Goal: Check status: Check status

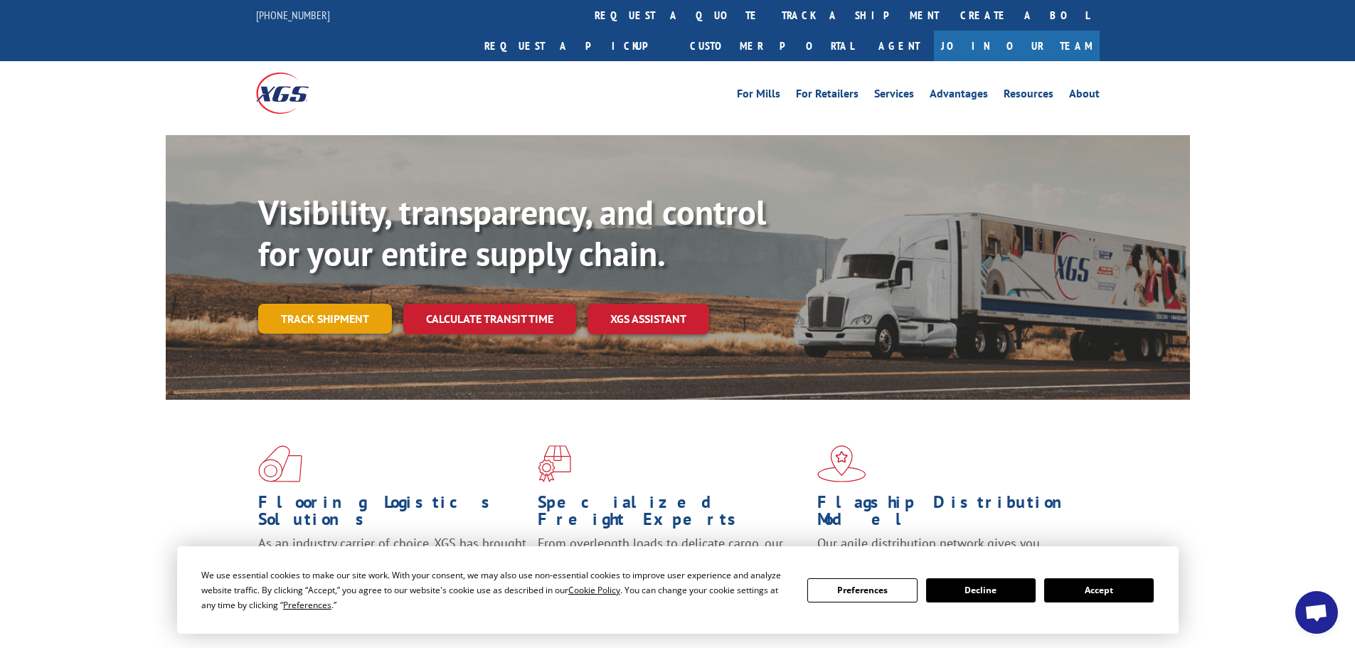
click at [344, 304] on link "Track shipment" at bounding box center [325, 319] width 134 height 30
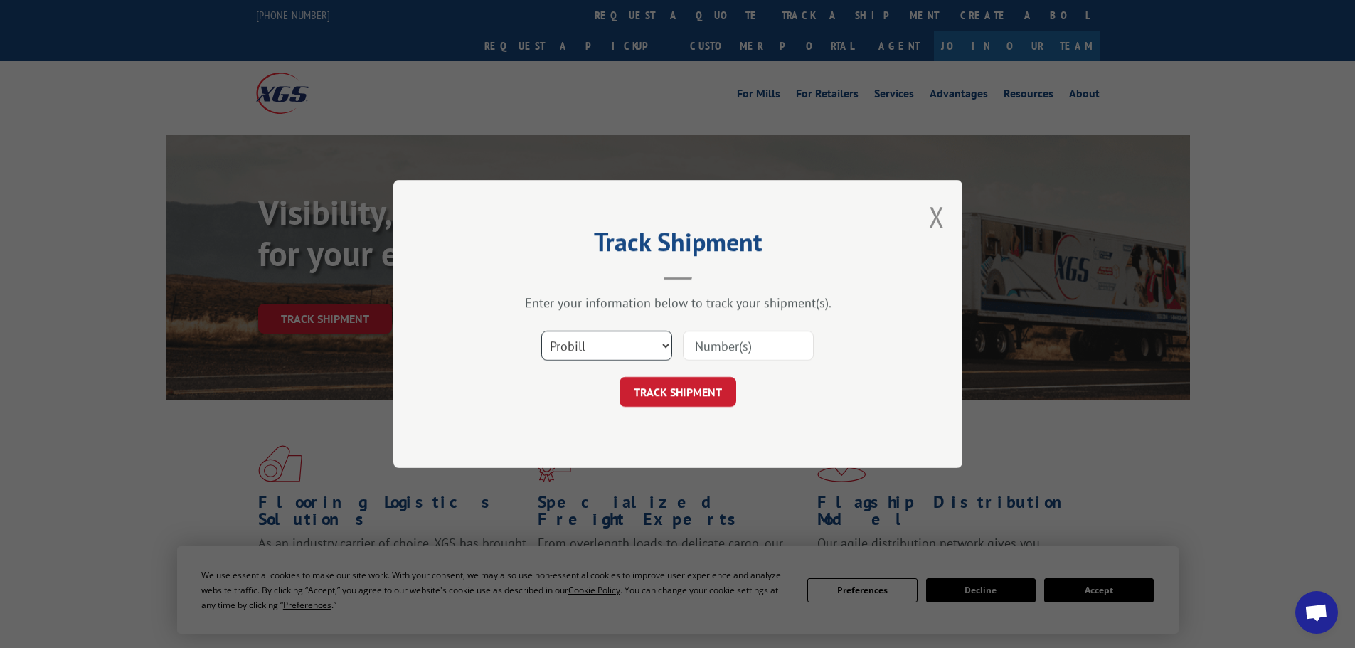
click at [640, 351] on select "Select category... Probill BOL PO" at bounding box center [606, 346] width 131 height 30
select select "bol"
click at [541, 331] on select "Select category... Probill BOL PO" at bounding box center [606, 346] width 131 height 30
paste input "0501272"
type input "0501272"
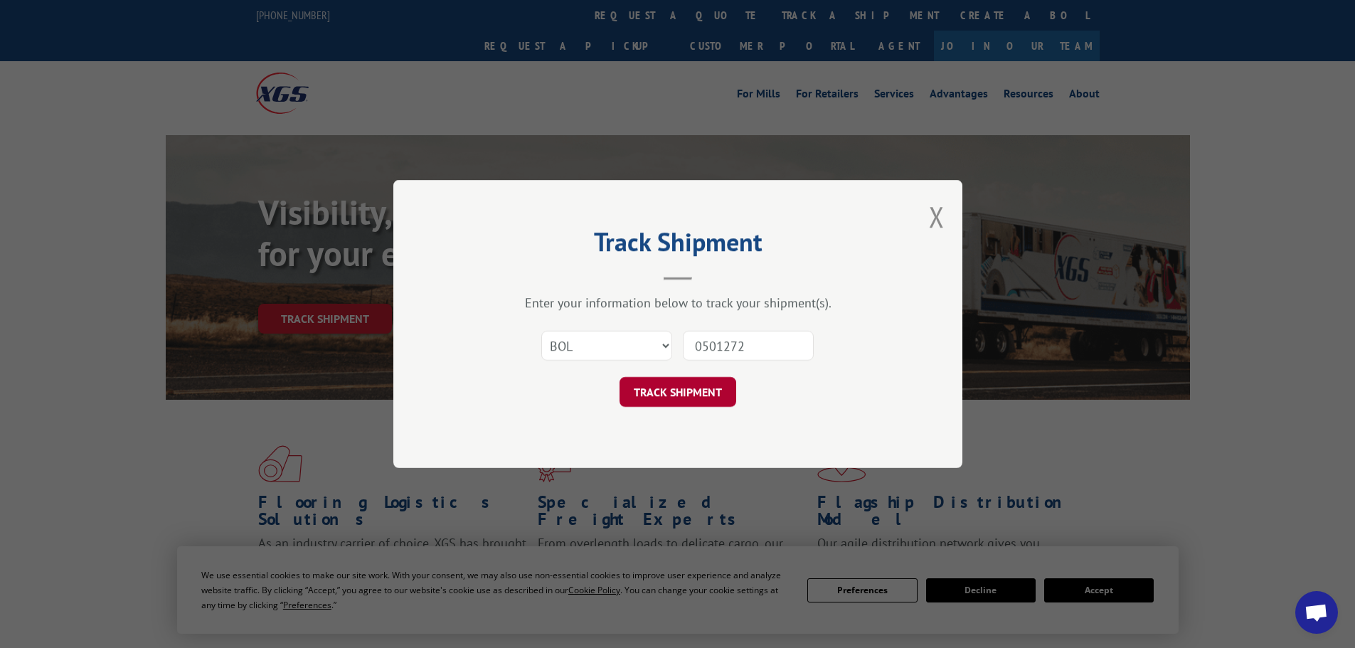
click at [697, 398] on button "TRACK SHIPMENT" at bounding box center [678, 392] width 117 height 30
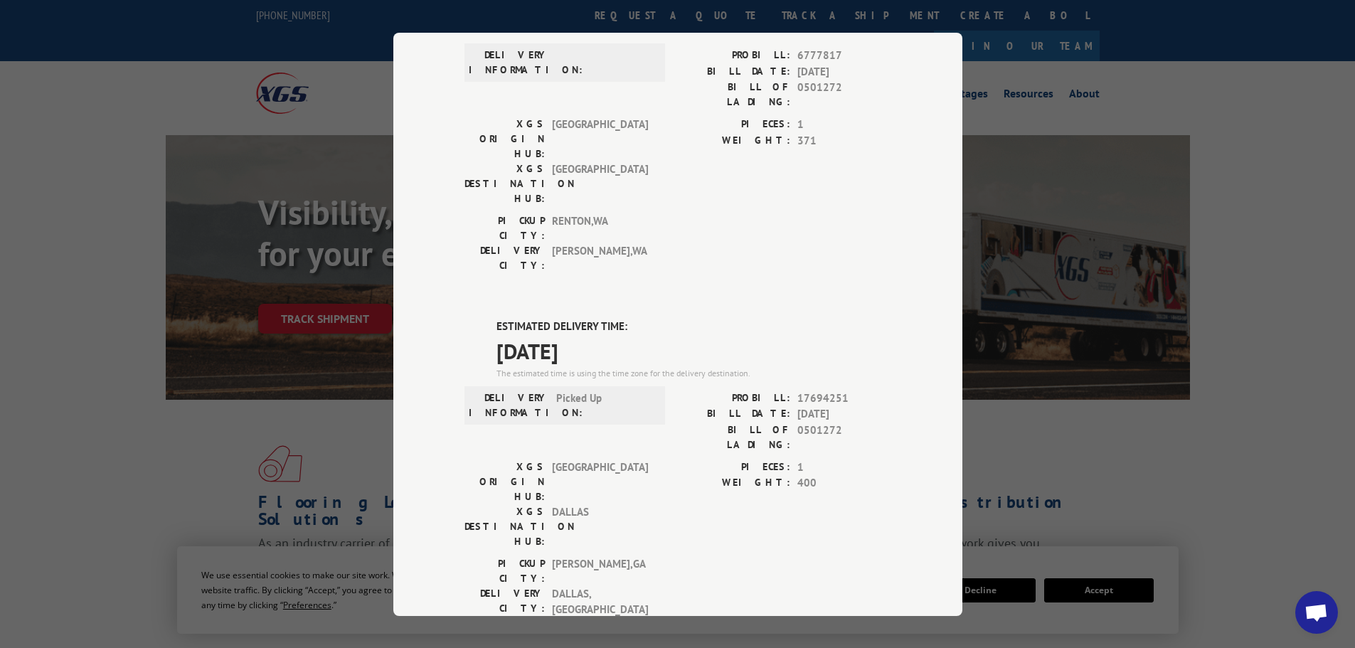
scroll to position [213, 0]
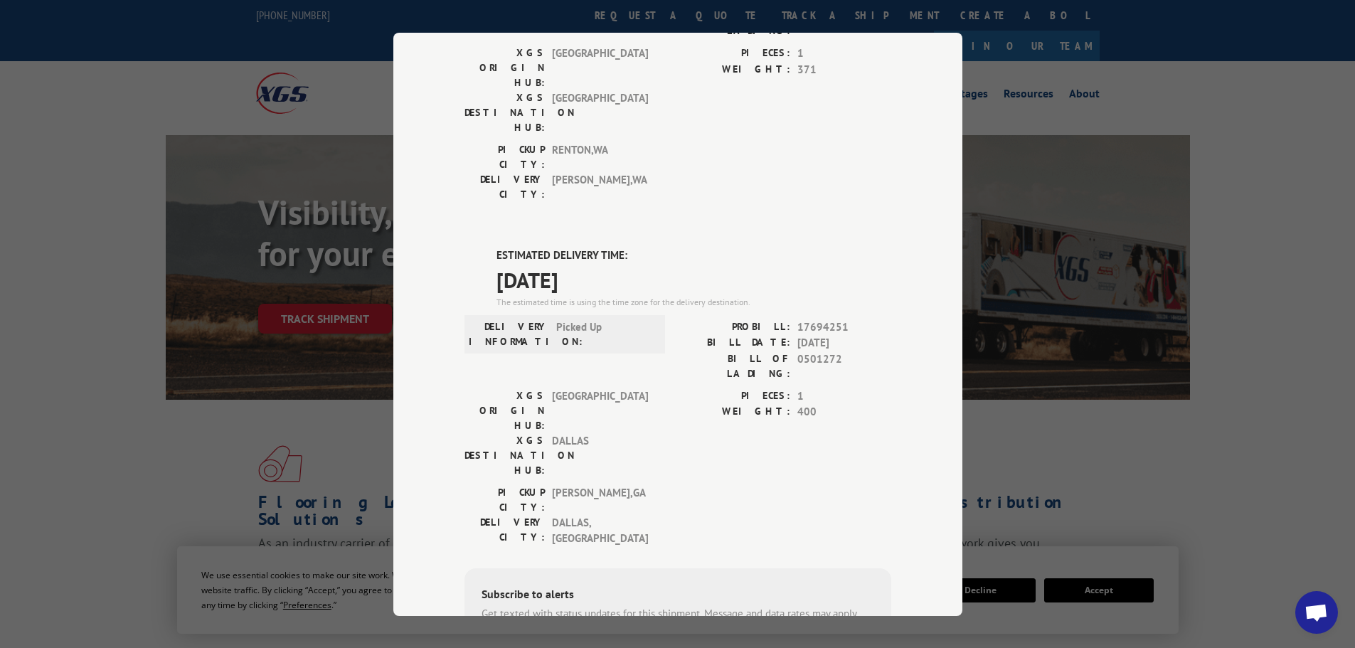
click at [1119, 258] on div "Track Shipment DELIVERED DELIVERY INFORMATION: PROBILL: 6777817 BILL DATE: [DAT…" at bounding box center [677, 324] width 1355 height 648
click at [304, 31] on div "Track Shipment DELIVERED DELIVERY INFORMATION: PROBILL: 6777817 BILL DATE: [DAT…" at bounding box center [677, 324] width 1355 height 648
click at [1226, 152] on div "Track Shipment DELIVERED DELIVERY INFORMATION: PROBILL: 6777817 BILL DATE: [DAT…" at bounding box center [677, 324] width 1355 height 648
click at [1262, 340] on div "Track Shipment DELIVERED DELIVERY INFORMATION: PROBILL: 6777817 BILL DATE: [DAT…" at bounding box center [677, 324] width 1355 height 648
click at [1170, 247] on div "Track Shipment DELIVERED DELIVERY INFORMATION: PROBILL: 6777817 BILL DATE: [DAT…" at bounding box center [677, 324] width 1355 height 648
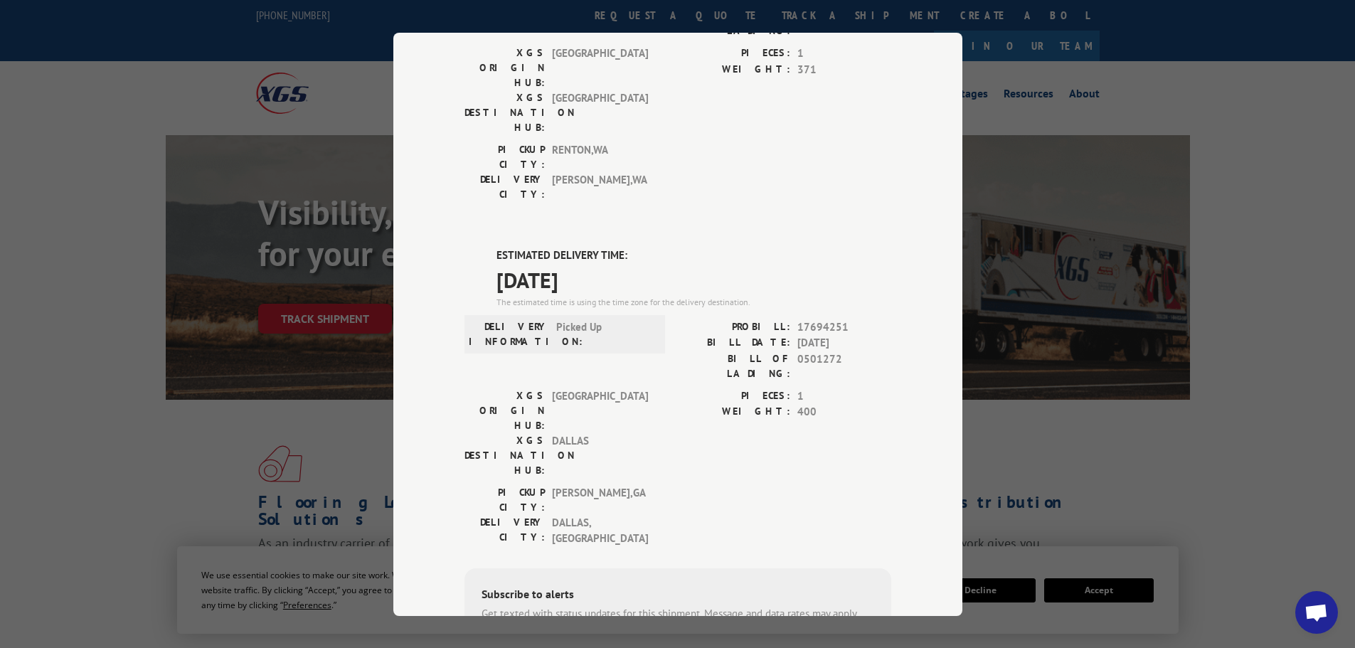
click at [1292, 184] on div "Track Shipment DELIVERED DELIVERY INFORMATION: PROBILL: 6777817 BILL DATE: [DAT…" at bounding box center [677, 324] width 1355 height 648
click at [1133, 372] on div "Track Shipment DELIVERED DELIVERY INFORMATION: PROBILL: 6777817 BILL DATE: [DAT…" at bounding box center [677, 324] width 1355 height 648
click at [1259, 277] on div "Track Shipment DELIVERED DELIVERY INFORMATION: PROBILL: 6777817 BILL DATE: [DAT…" at bounding box center [677, 324] width 1355 height 648
click at [1281, 391] on div "Track Shipment DELIVERED DELIVERY INFORMATION: PROBILL: 6777817 BILL DATE: [DAT…" at bounding box center [677, 324] width 1355 height 648
click at [1120, 277] on div "Track Shipment DELIVERED DELIVERY INFORMATION: PROBILL: 6777817 BILL DATE: [DAT…" at bounding box center [677, 324] width 1355 height 648
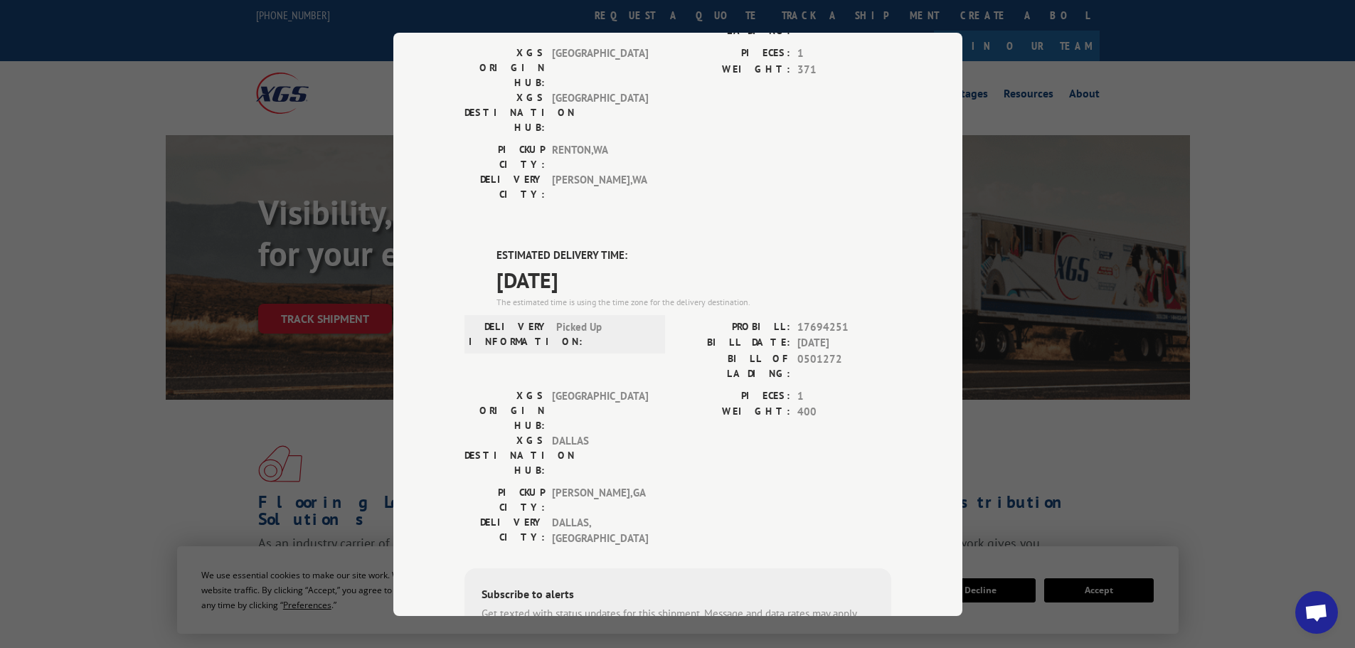
click at [1253, 241] on div "Track Shipment DELIVERED DELIVERY INFORMATION: PROBILL: 6777817 BILL DATE: [DAT…" at bounding box center [677, 324] width 1355 height 648
